Goal: Find specific page/section: Find specific page/section

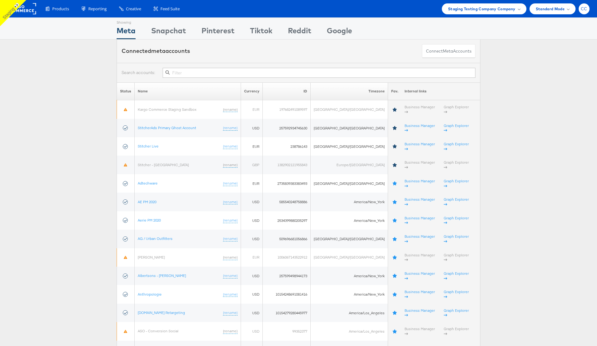
click at [584, 10] on span "CC" at bounding box center [584, 9] width 7 height 4
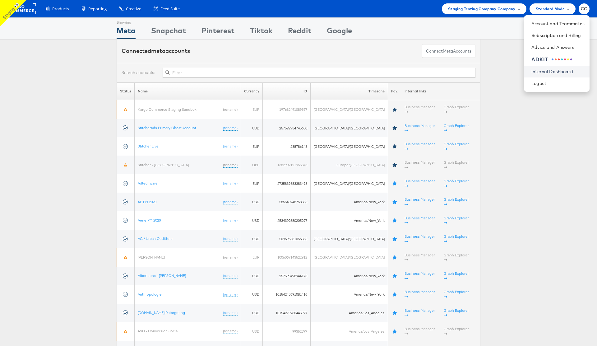
click at [553, 71] on link "Internal Dashboard" at bounding box center [557, 71] width 53 height 6
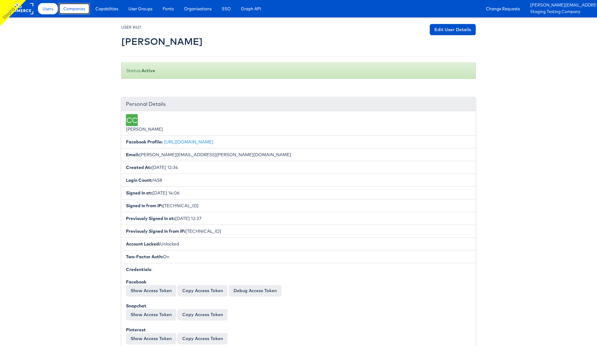
click at [77, 13] on link "Companies" at bounding box center [74, 8] width 31 height 11
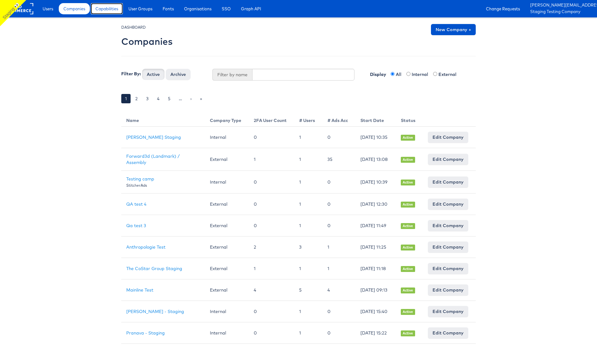
click at [115, 9] on span "Capabilities" at bounding box center [106, 9] width 23 height 6
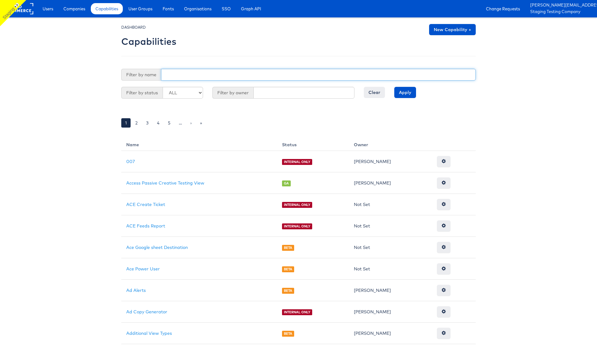
click at [196, 76] on input "text" at bounding box center [318, 75] width 315 height 12
type input "off"
click at [394, 87] on input "Apply" at bounding box center [405, 92] width 22 height 11
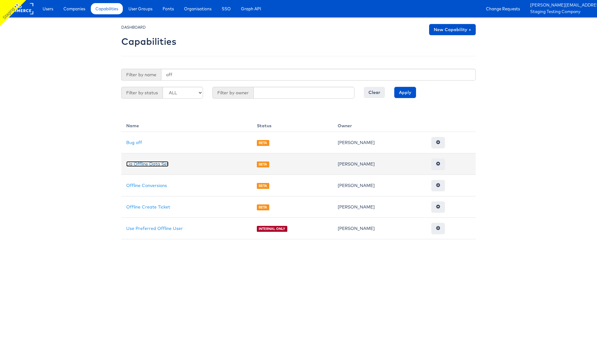
click at [150, 164] on link "Lia Offline Data Set" at bounding box center [147, 164] width 42 height 6
